Goal: Task Accomplishment & Management: Manage account settings

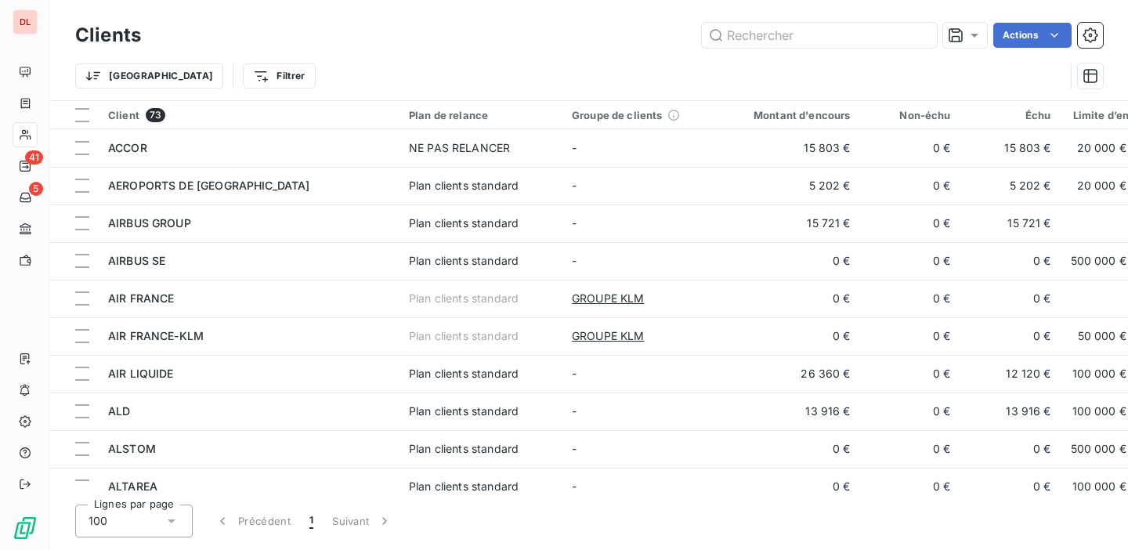
scroll to position [72, 0]
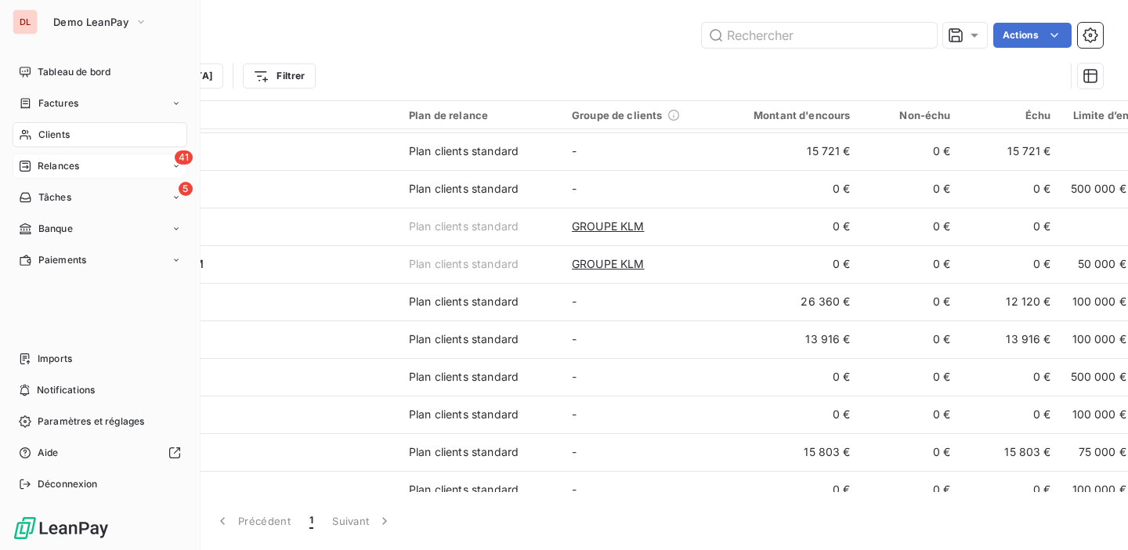
click at [65, 164] on span "Relances" at bounding box center [59, 166] width 42 height 14
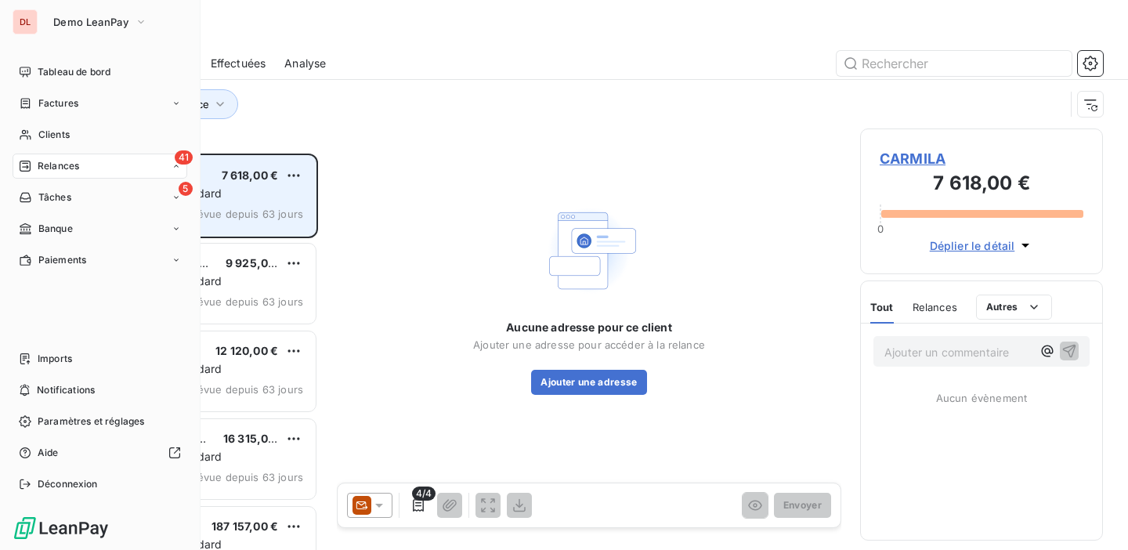
scroll to position [396, 243]
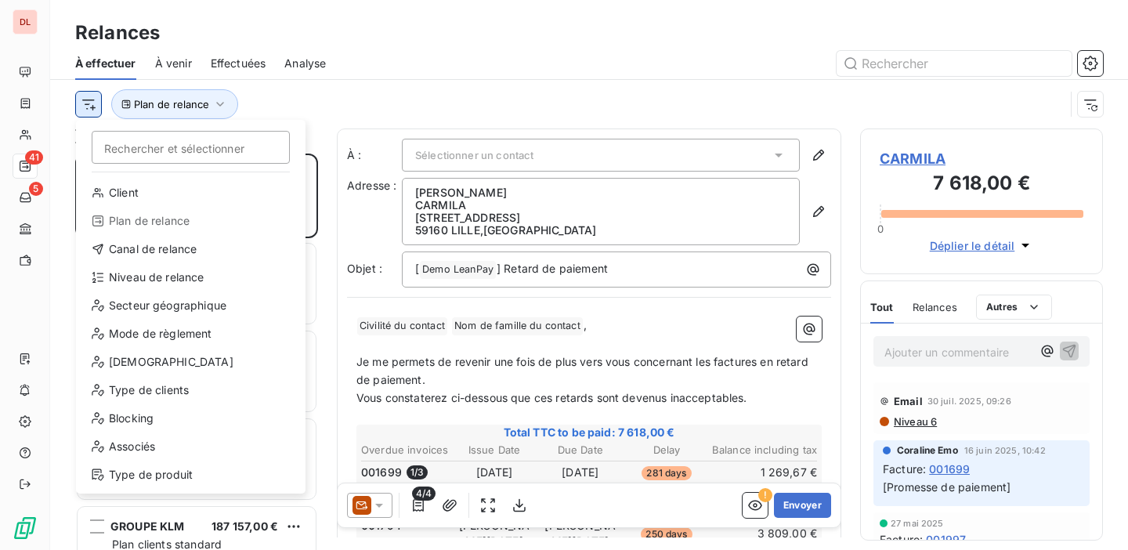
click at [95, 102] on html "DL 41 5 Relances À effectuer À venir Effectuées Analyse Rechercher et sélection…" at bounding box center [564, 275] width 1128 height 550
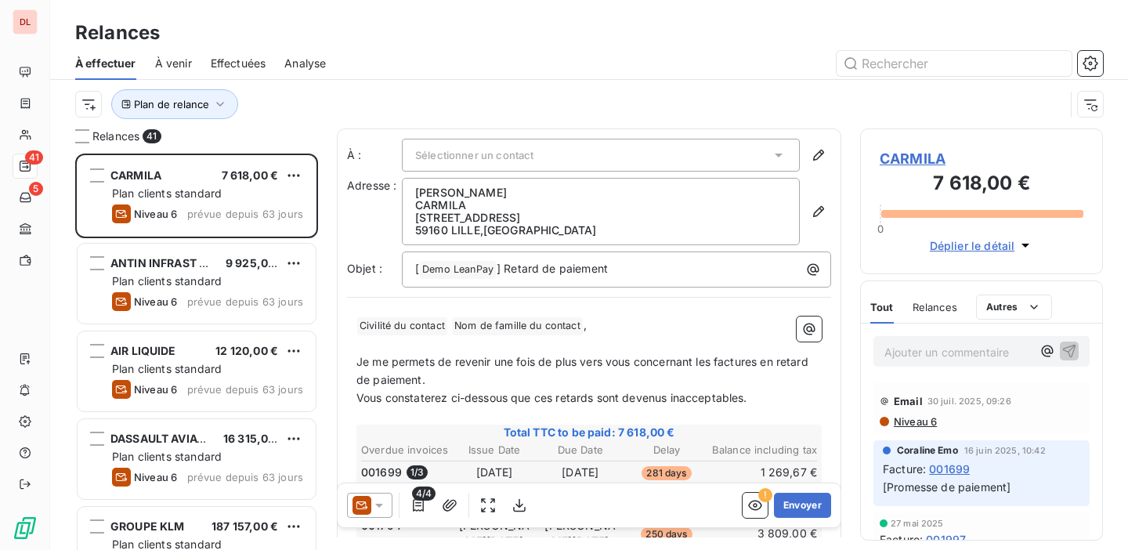
click at [342, 92] on html "DL 41 5 Relances À effectuer À venir Effectuées Analyse Plan de relance Relance…" at bounding box center [564, 275] width 1128 height 550
